Goal: Find specific page/section: Find specific page/section

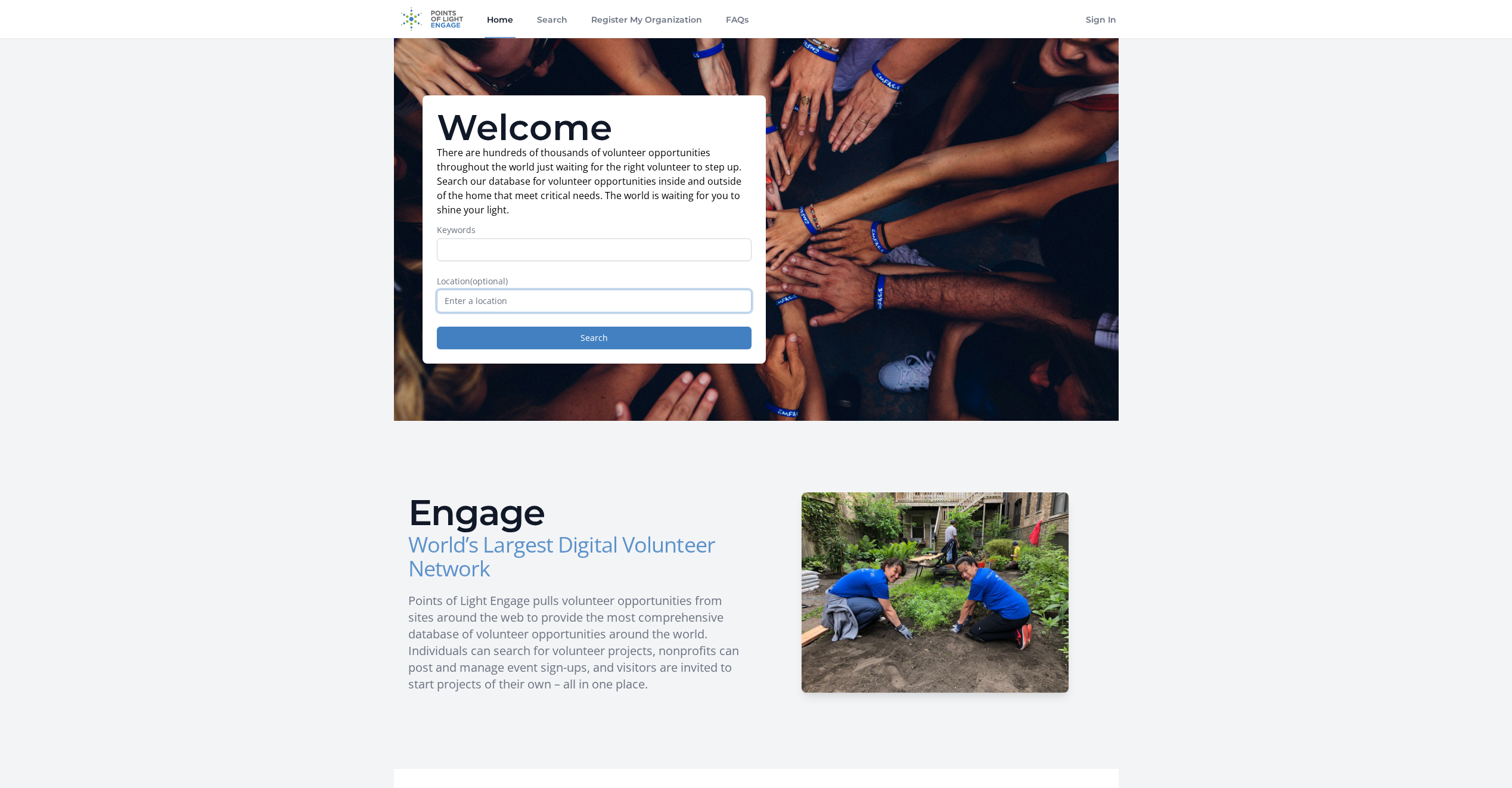
click at [517, 294] on input "text" at bounding box center [594, 301] width 315 height 22
type input "[GEOGRAPHIC_DATA], [US_STATE], [GEOGRAPHIC_DATA]"
click at [546, 338] on button "Search" at bounding box center [594, 338] width 315 height 22
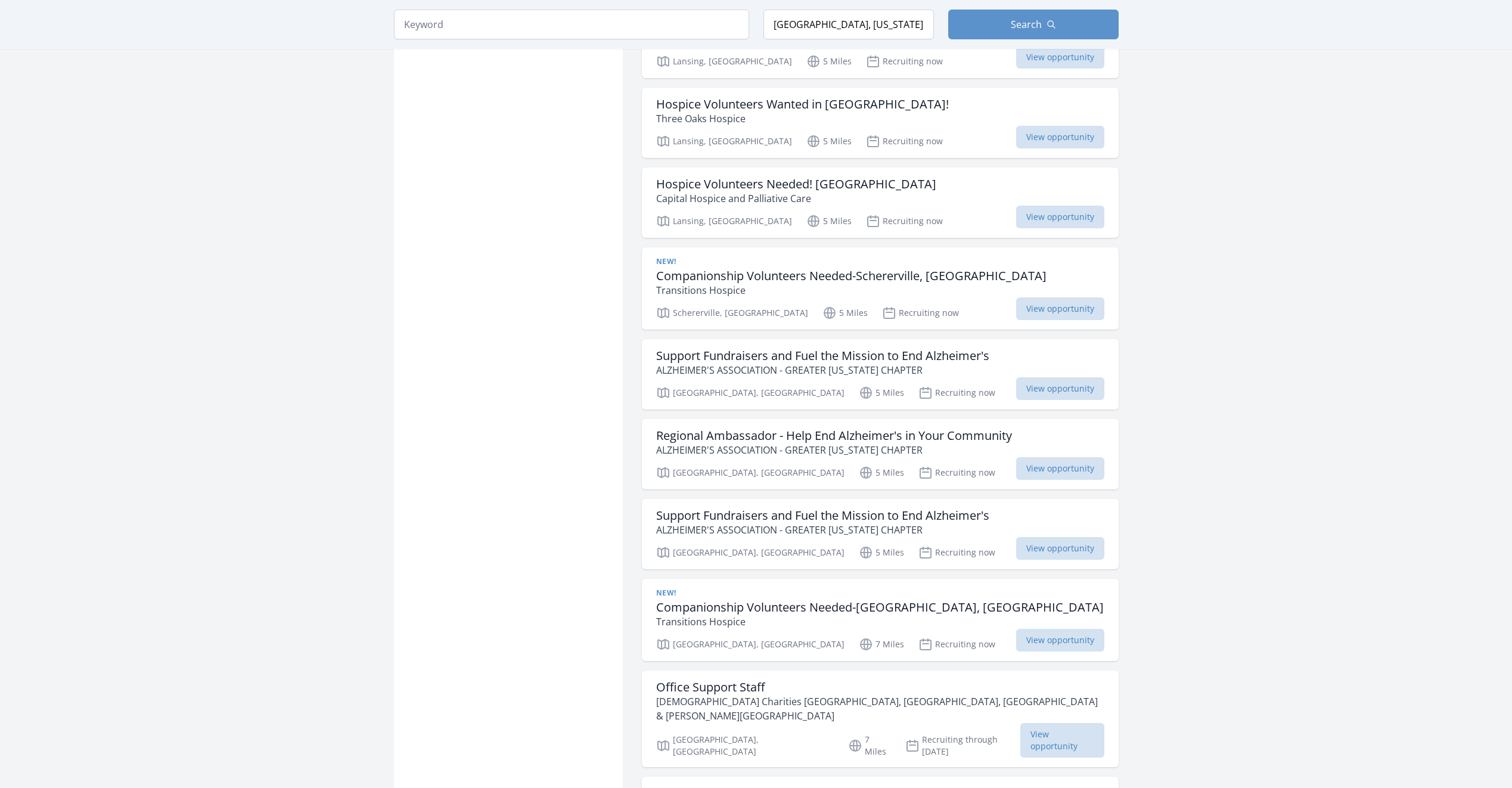
scroll to position [894, 0]
